Goal: Use online tool/utility: Utilize a website feature to perform a specific function

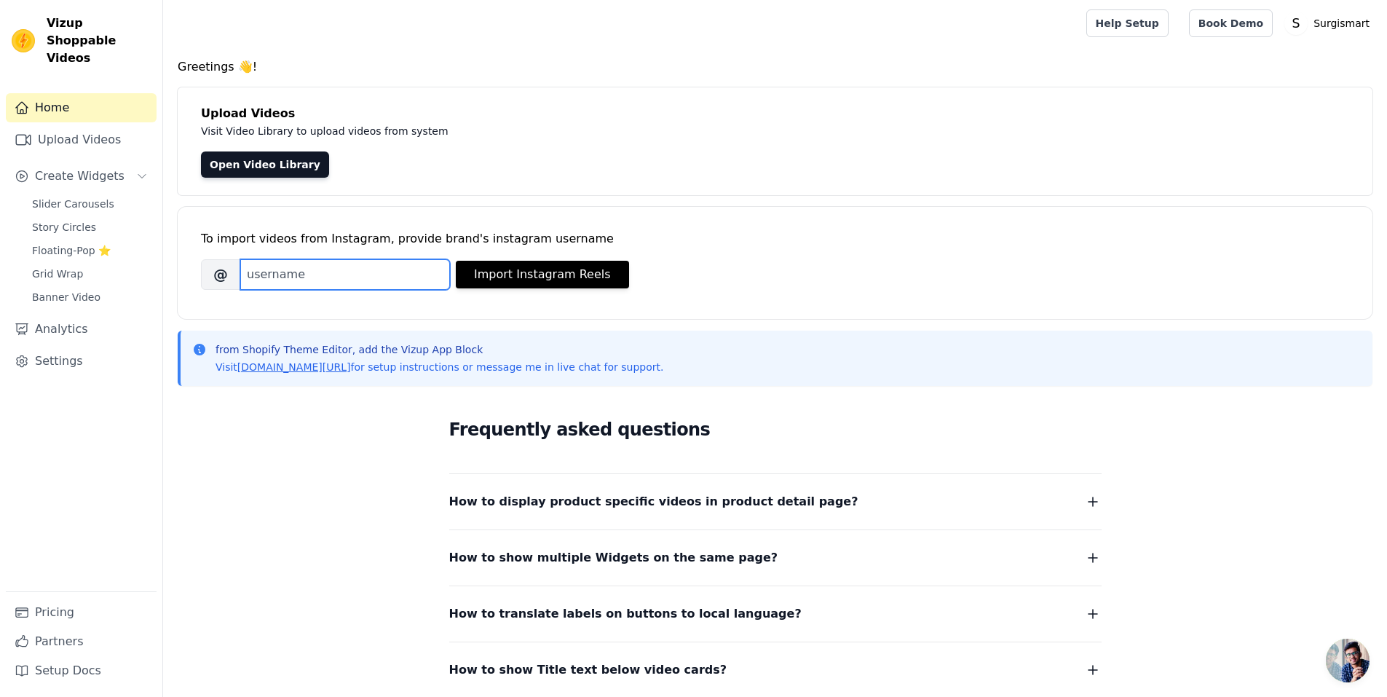
click at [297, 271] on input "Brand's Instagram Username" at bounding box center [345, 274] width 210 height 31
type input "medtechlifeindia"
click at [517, 277] on button "Import Instagram Reels" at bounding box center [542, 275] width 173 height 28
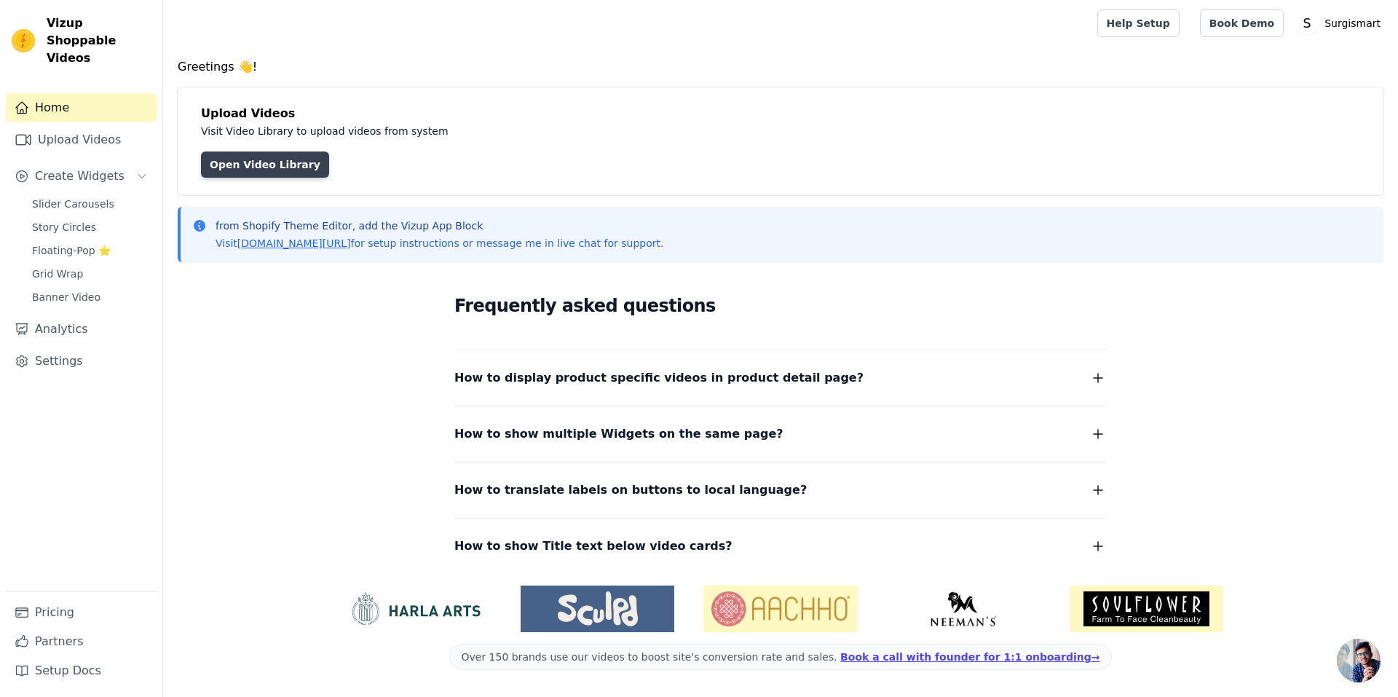
click at [213, 167] on link "Open Video Library" at bounding box center [265, 164] width 128 height 26
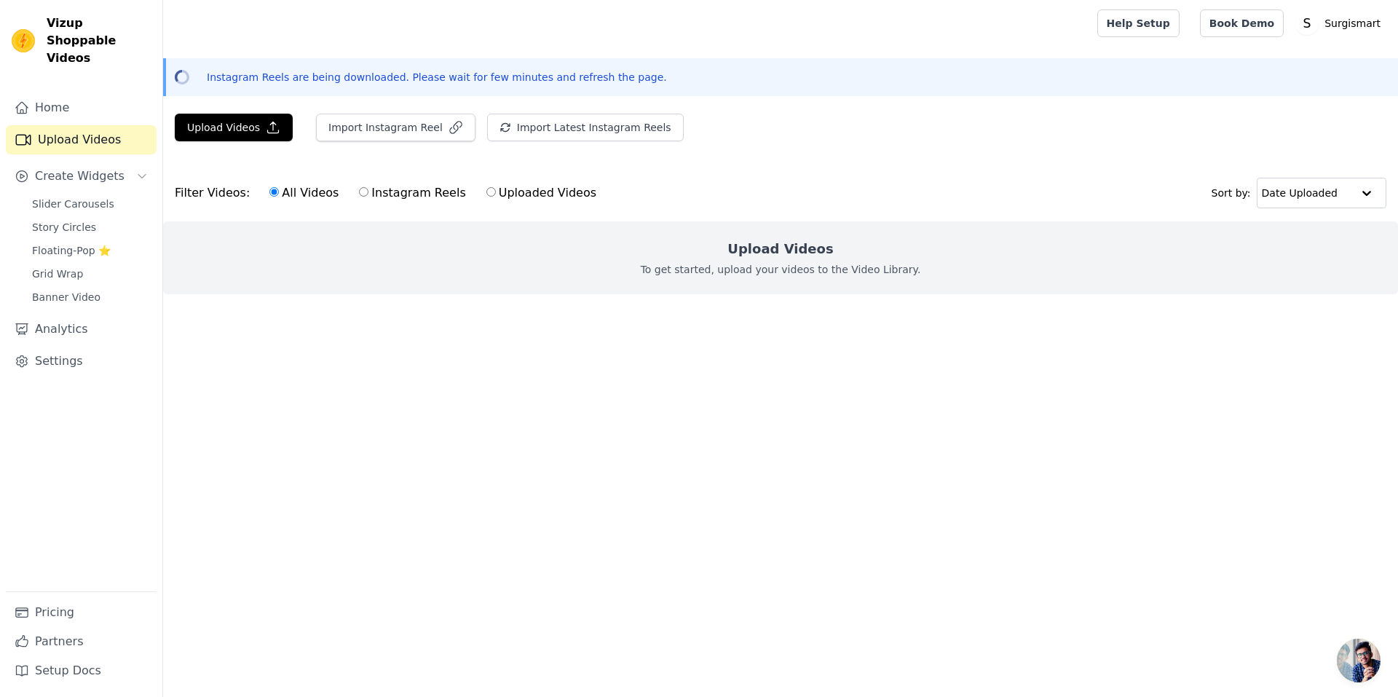
click at [414, 199] on label "Instagram Reels" at bounding box center [412, 192] width 108 height 19
click at [368, 197] on input "Instagram Reels" at bounding box center [363, 191] width 9 height 9
radio input "true"
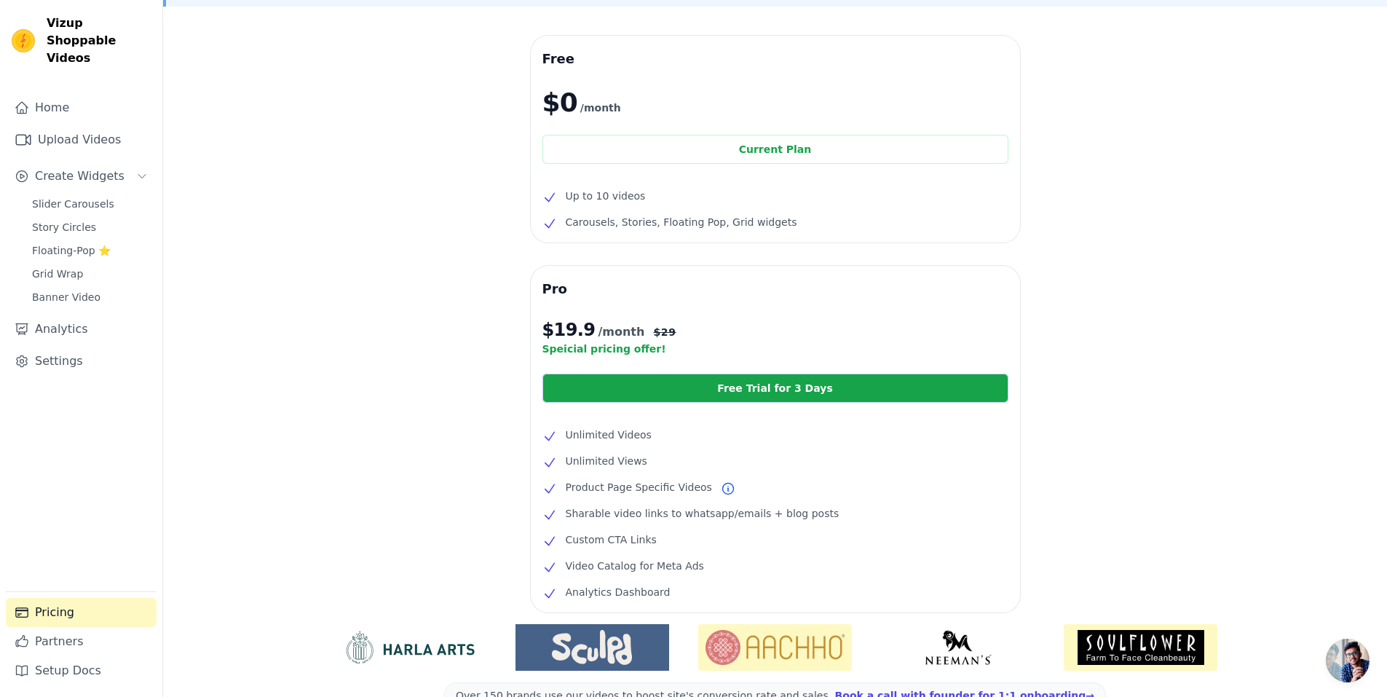
scroll to position [184, 0]
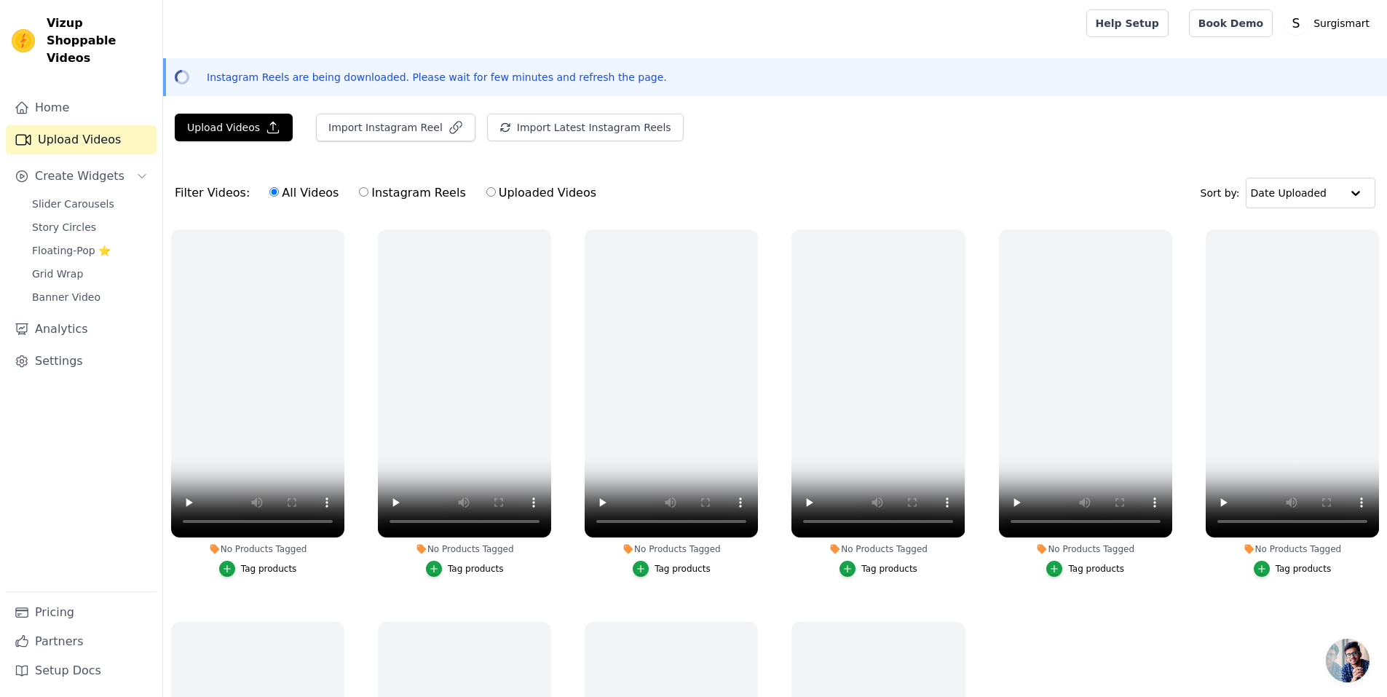
click at [816, 87] on div "Instagram Reels are being downloaded. Please wait for few minutes and refresh t…" at bounding box center [775, 77] width 1224 height 38
click at [665, 344] on video at bounding box center [671, 383] width 173 height 308
click at [392, 196] on label "Instagram Reels" at bounding box center [412, 192] width 108 height 19
click at [368, 196] on input "Instagram Reels" at bounding box center [363, 191] width 9 height 9
radio input "true"
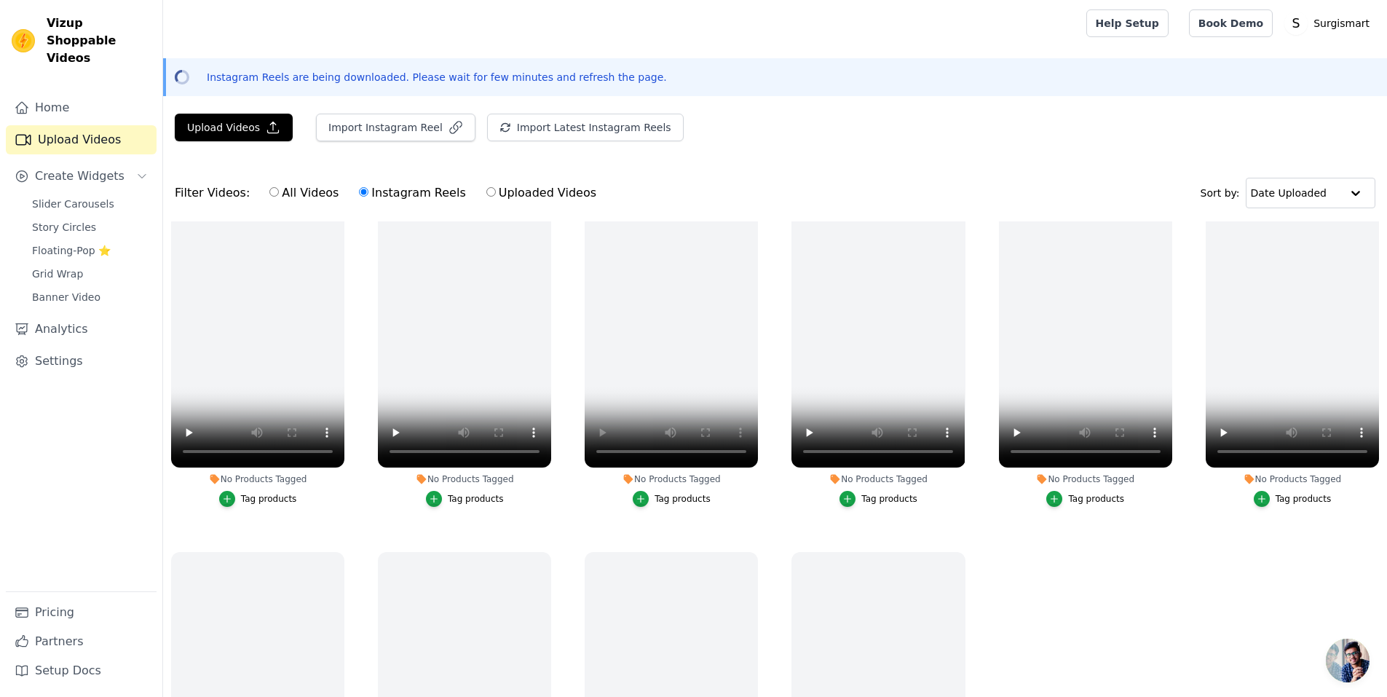
scroll to position [138, 0]
